Goal: Communication & Community: Answer question/provide support

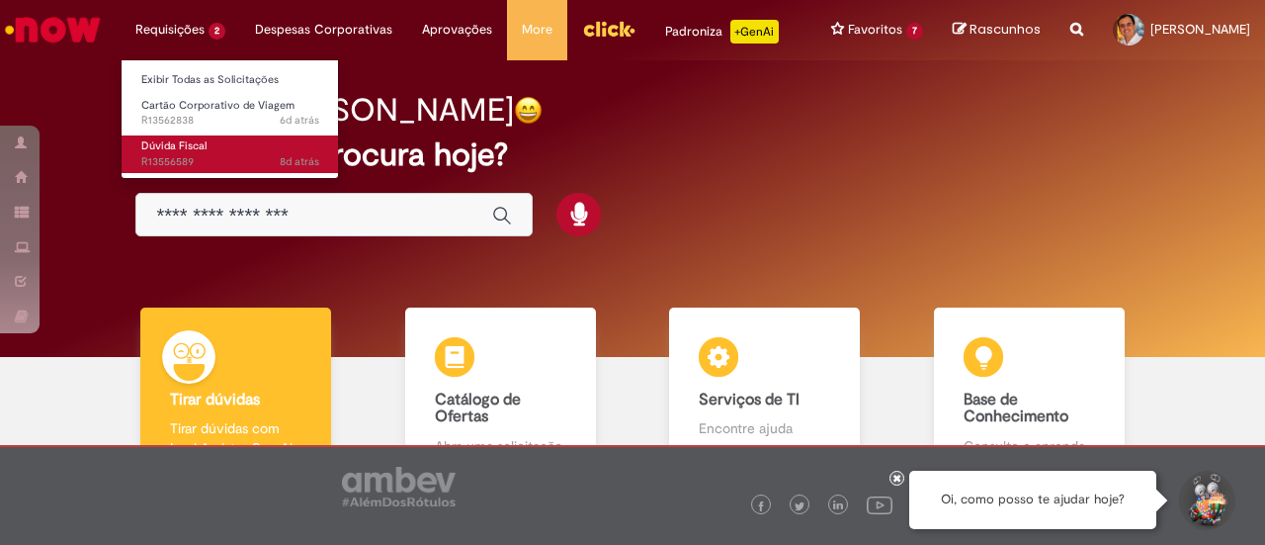
click at [195, 140] on span "Dúvida Fiscal" at bounding box center [173, 145] width 65 height 15
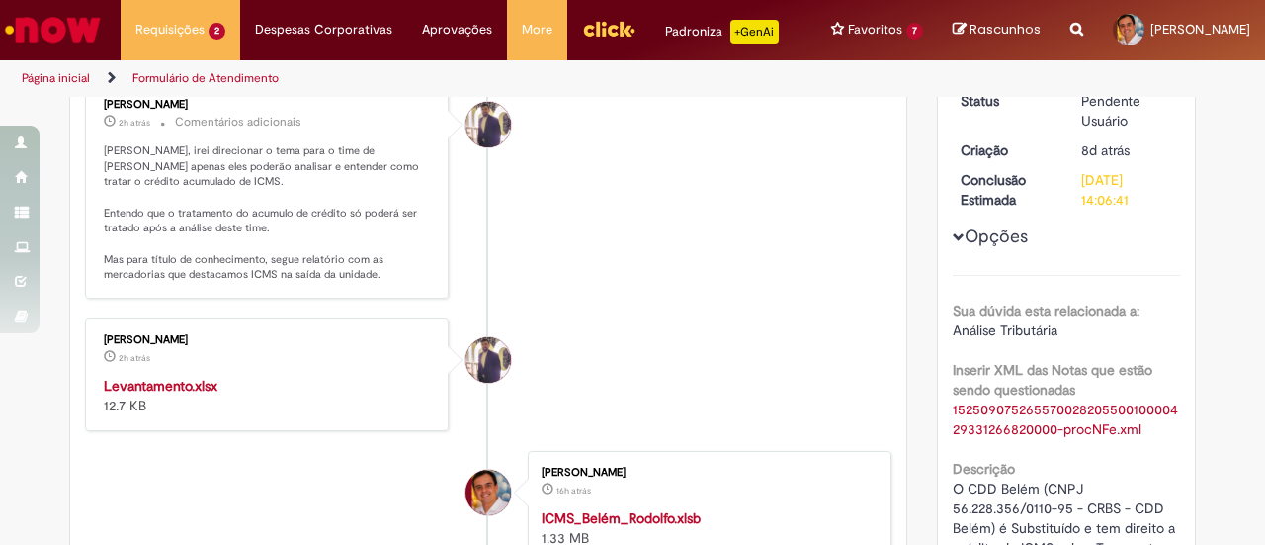
scroll to position [297, 0]
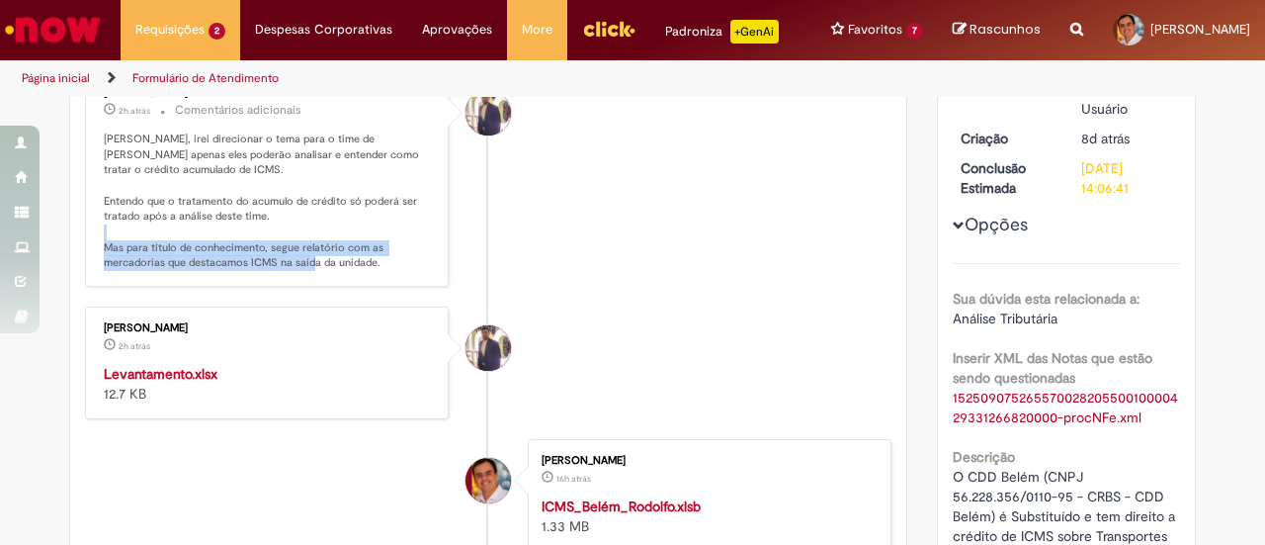
drag, startPoint x: 159, startPoint y: 240, endPoint x: 397, endPoint y: 266, distance: 239.6
click at [397, 266] on p "[PERSON_NAME], irei direcionar o tema para o time de [PERSON_NAME] apenas eles …" at bounding box center [268, 200] width 329 height 139
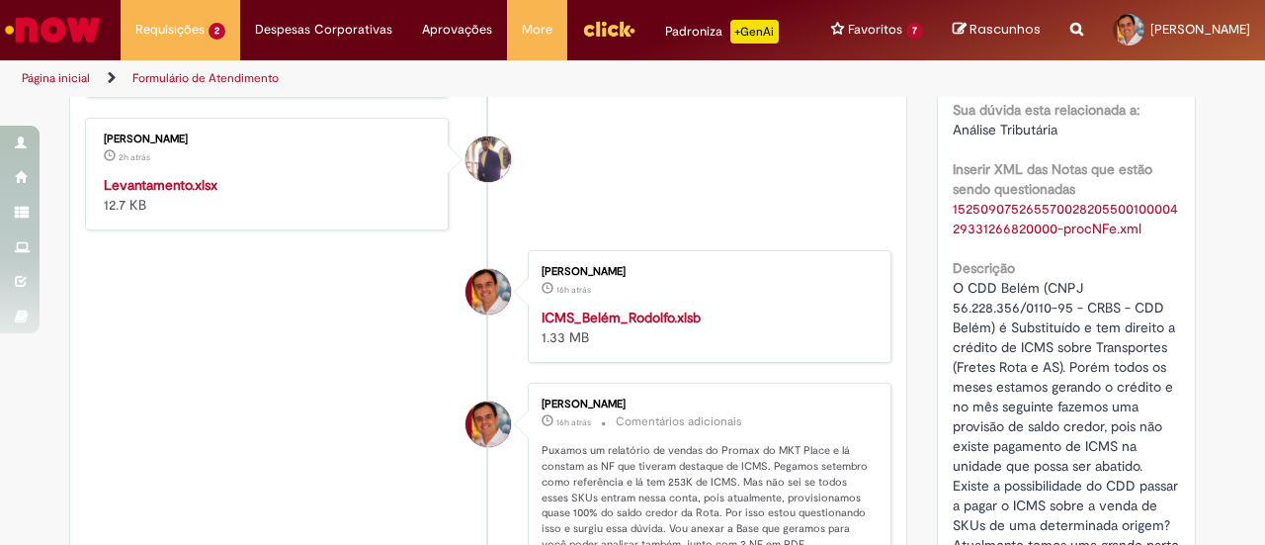
scroll to position [494, 0]
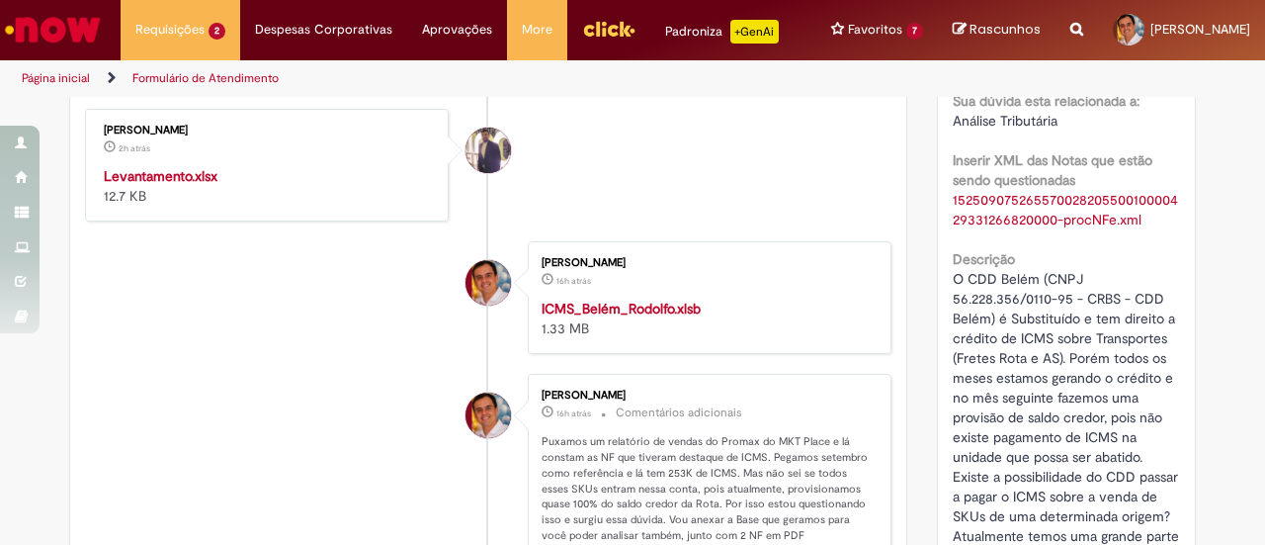
click at [176, 172] on strong "Levantamento.xlsx" at bounding box center [161, 176] width 114 height 18
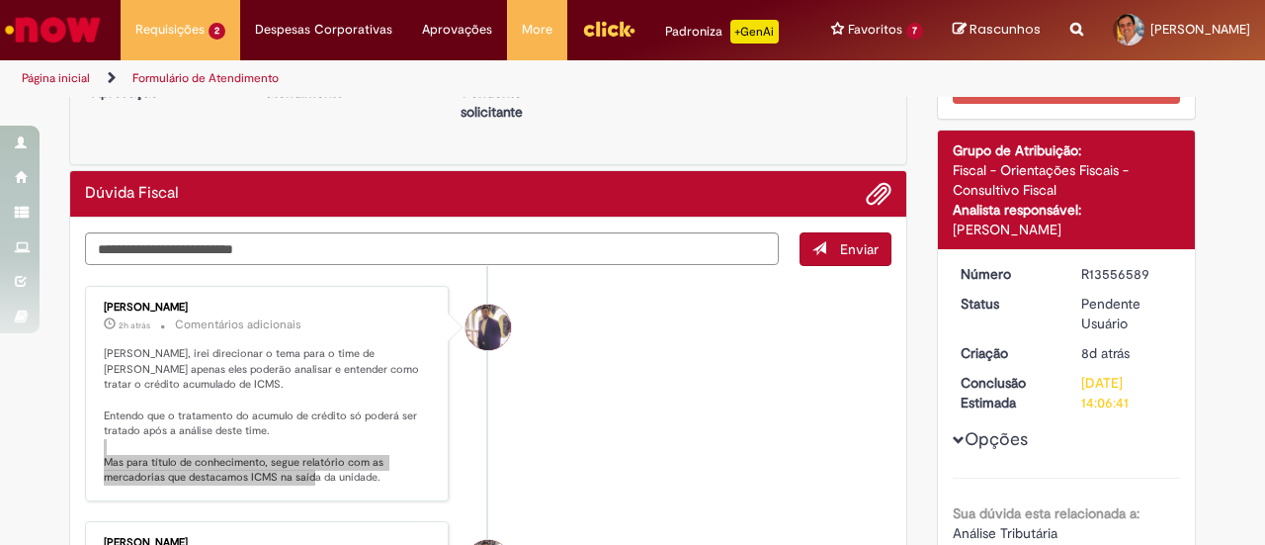
scroll to position [0, 0]
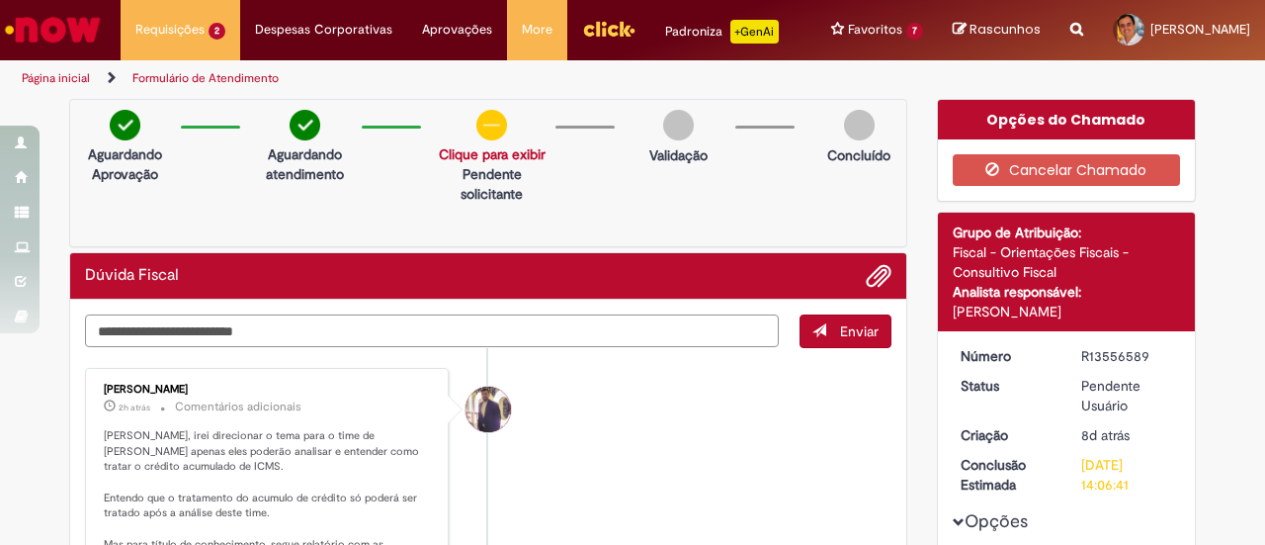
click at [363, 325] on textarea "Digite sua mensagem aqui..." at bounding box center [432, 330] width 694 height 33
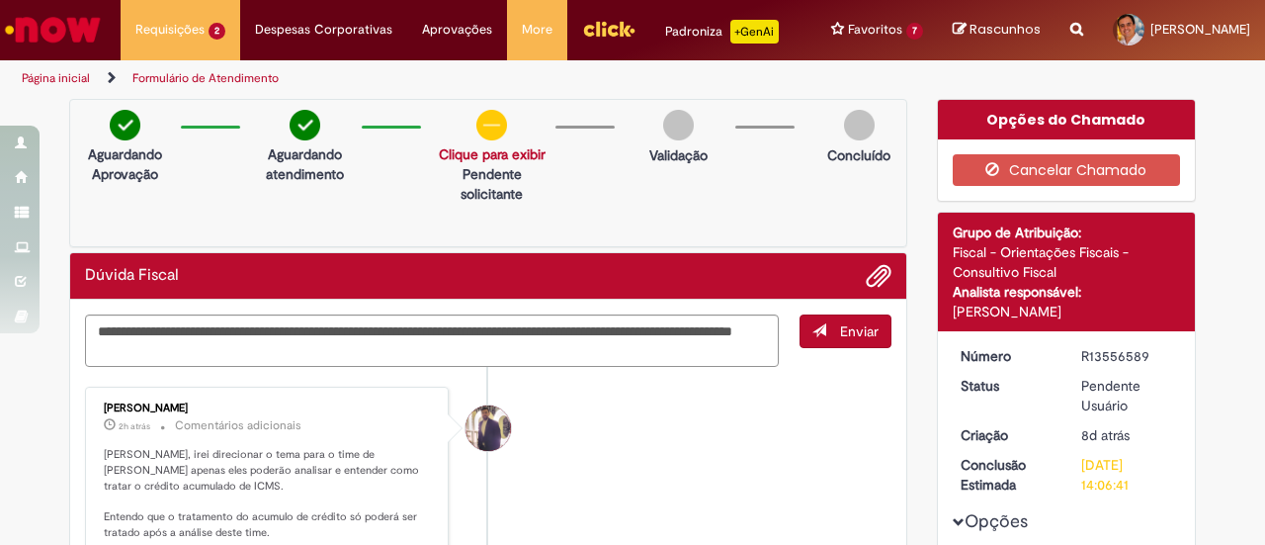
click at [90, 319] on span at bounding box center [92, 340] width 5 height 43
click at [95, 327] on textarea "**********" at bounding box center [432, 340] width 694 height 52
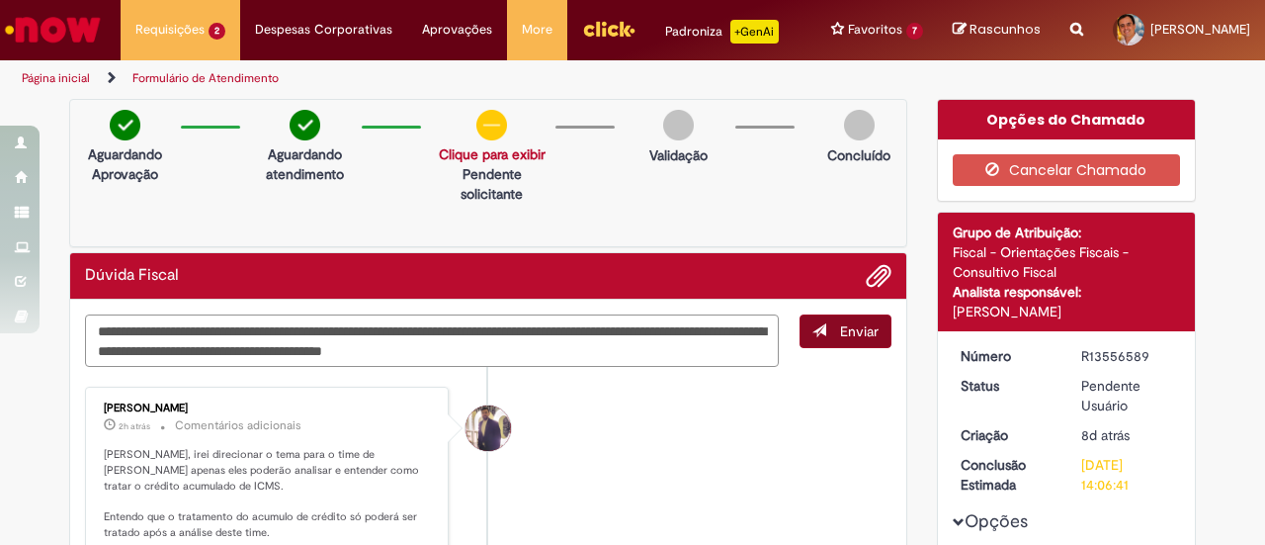
type textarea "**********"
click at [819, 339] on button "Enviar" at bounding box center [846, 331] width 92 height 34
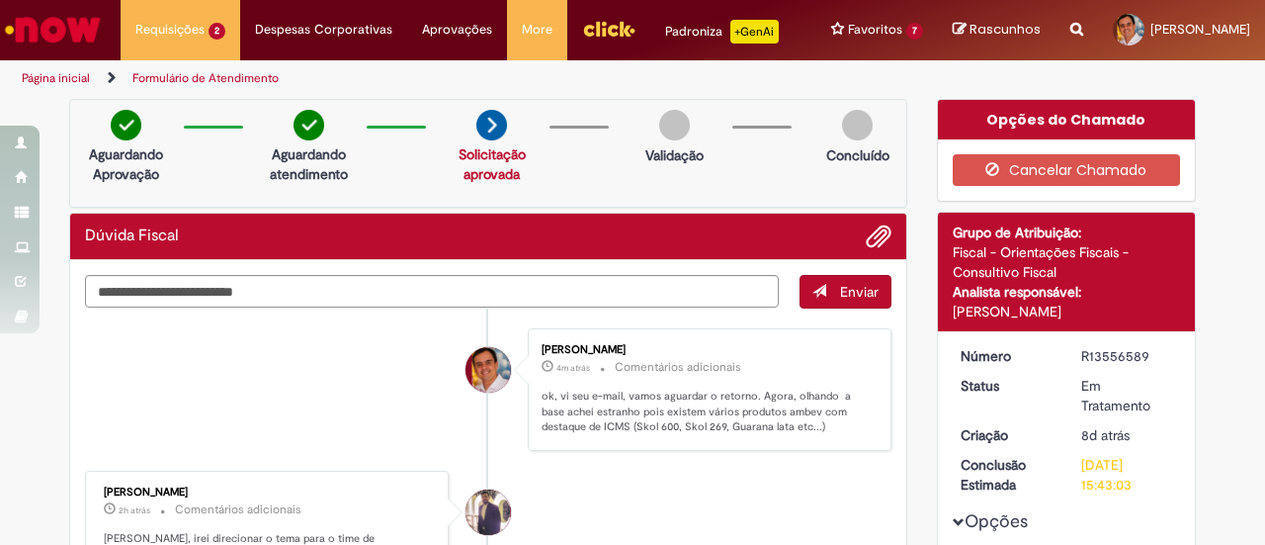
click at [70, 26] on img "Ir para a Homepage" at bounding box center [53, 30] width 102 height 40
